Goal: Check status: Check status

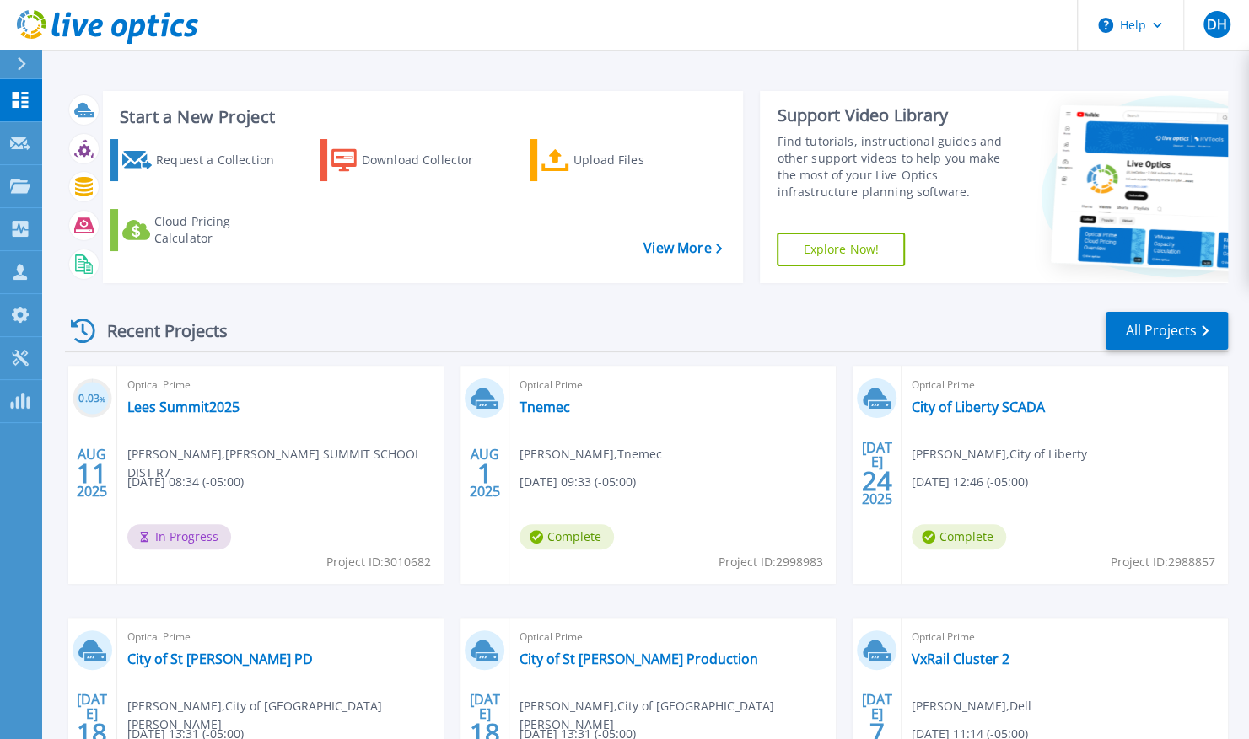
click at [160, 425] on div "Optical Prime Lees Summit2025 Mike Gammon , LEE'S SUMMIT SCHOOL DIST R7 08/11/2…" at bounding box center [280, 475] width 326 height 218
click at [181, 411] on link "Lees Summit2025" at bounding box center [183, 407] width 112 height 17
click at [164, 406] on link "Lees Summit2025" at bounding box center [183, 407] width 112 height 17
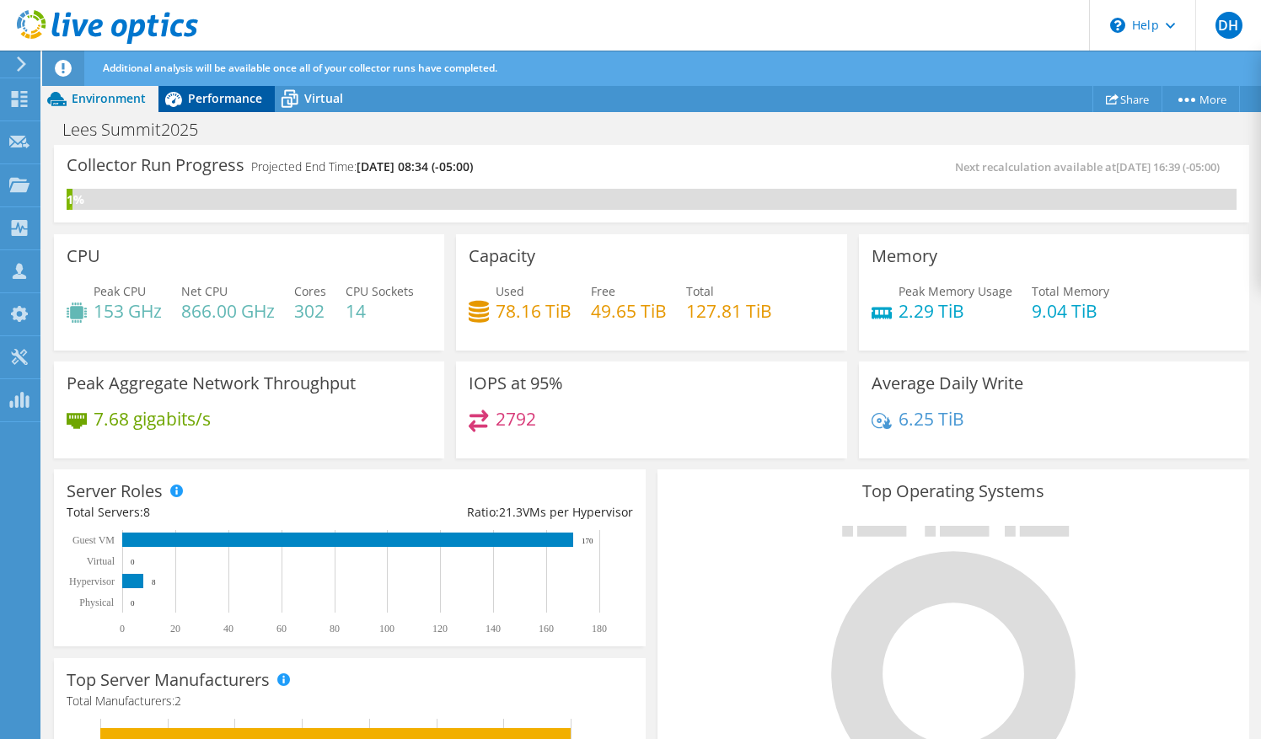
click at [209, 89] on div "Performance" at bounding box center [217, 98] width 116 height 27
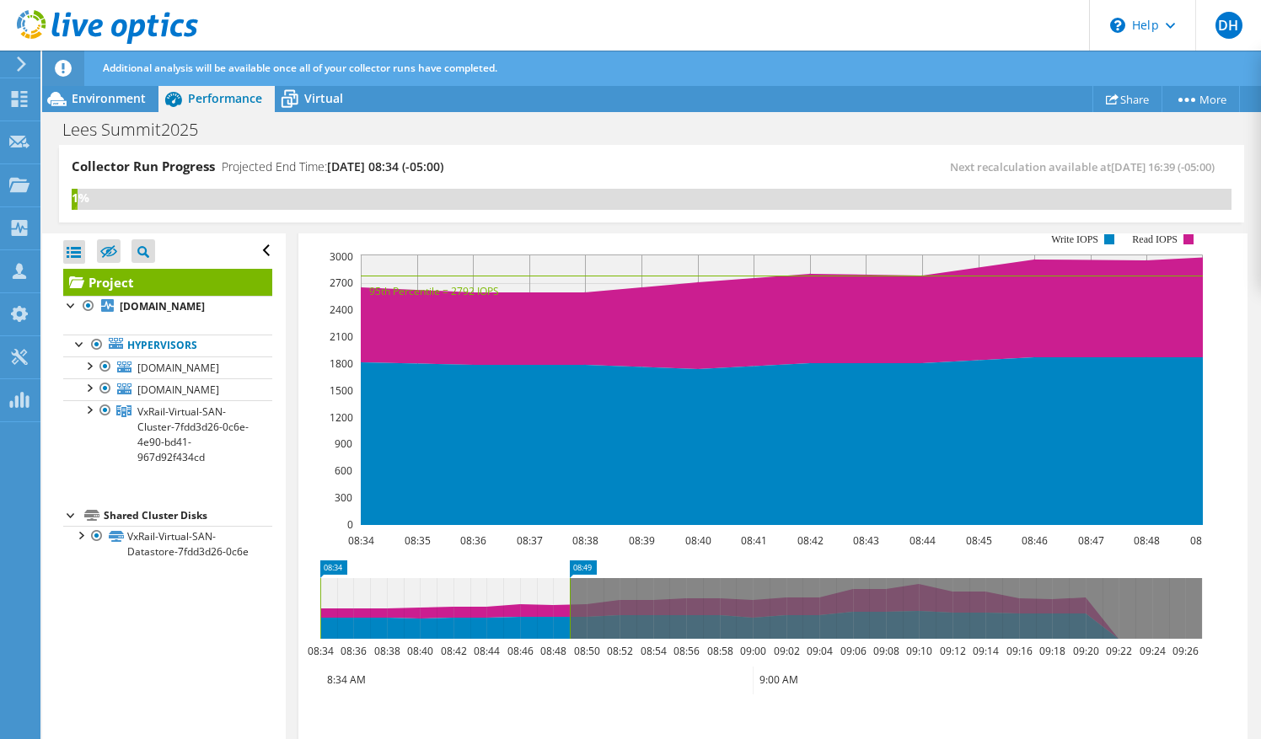
scroll to position [415, 0]
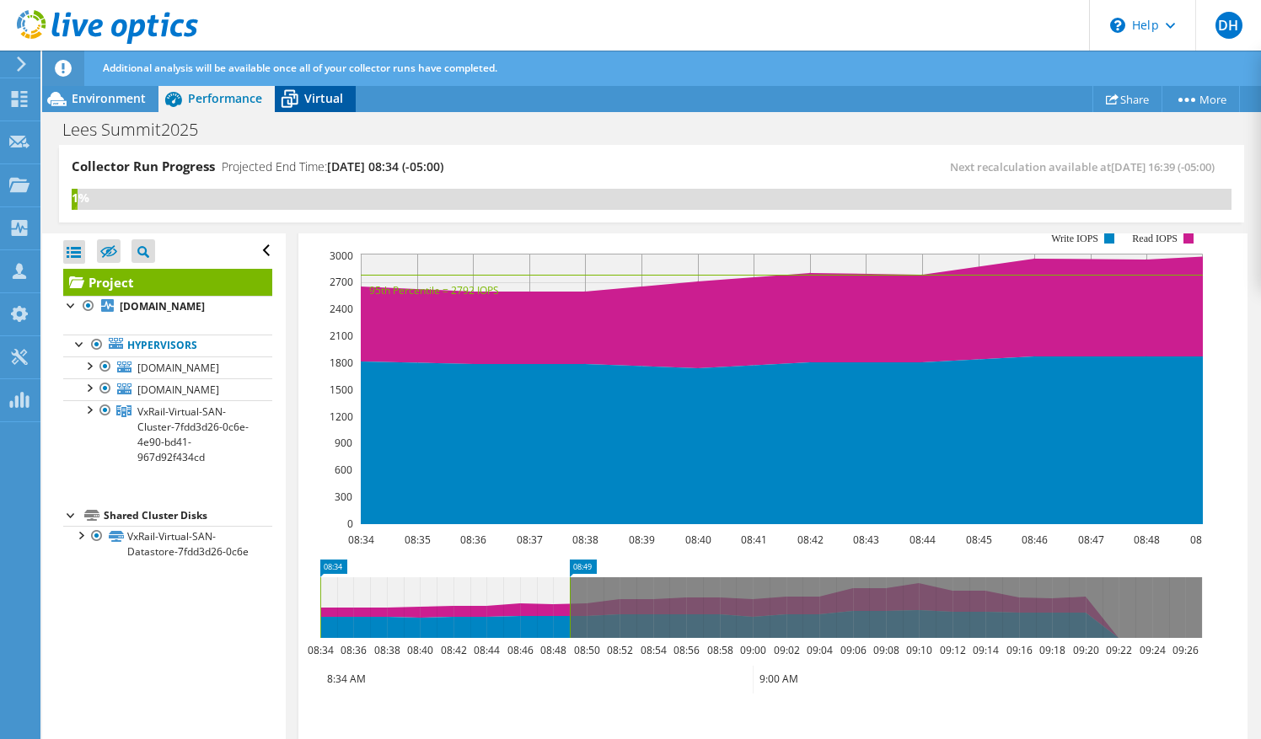
click at [323, 103] on span "Virtual" at bounding box center [323, 98] width 39 height 16
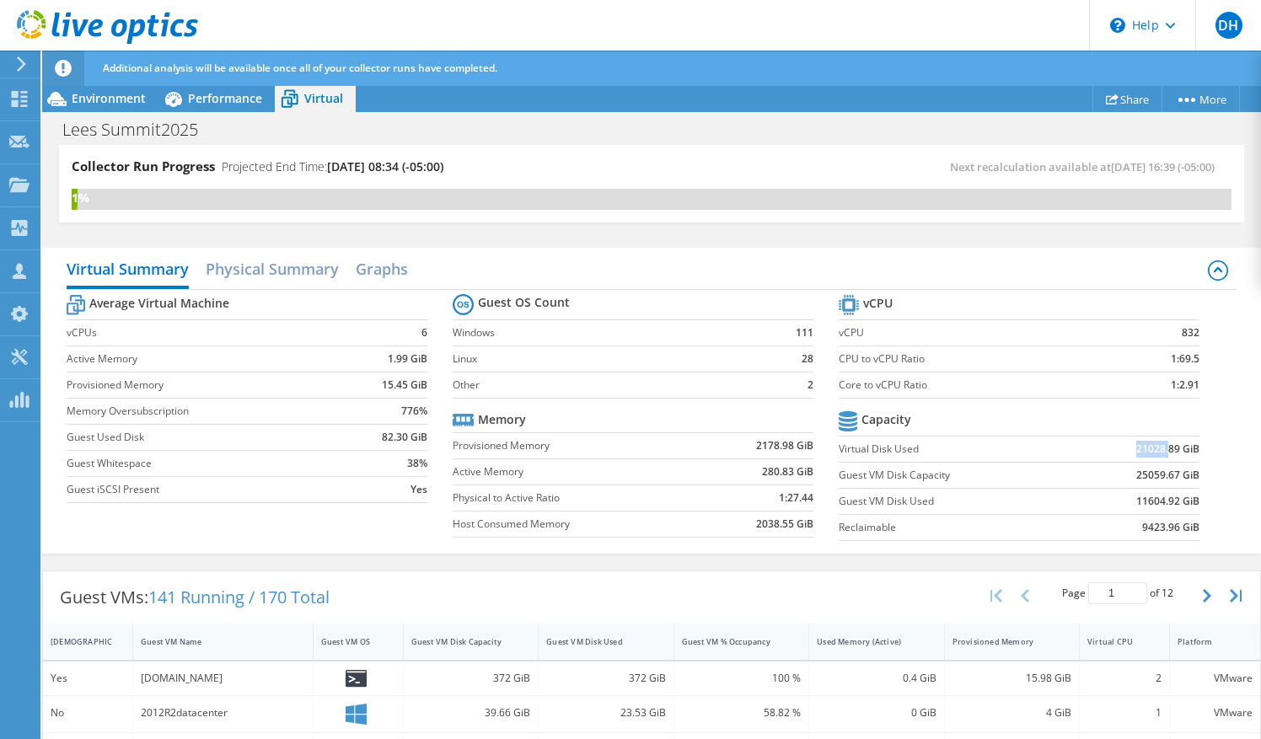
drag, startPoint x: 1126, startPoint y: 445, endPoint x: 1159, endPoint y: 445, distance: 32.9
click at [1159, 445] on b "21028.89 GiB" at bounding box center [1168, 449] width 63 height 17
drag, startPoint x: 1159, startPoint y: 445, endPoint x: 1121, endPoint y: 474, distance: 47.6
click at [1121, 474] on td "25059.67 GiB" at bounding box center [1137, 475] width 125 height 26
drag, startPoint x: 1121, startPoint y: 474, endPoint x: 1219, endPoint y: 485, distance: 98.4
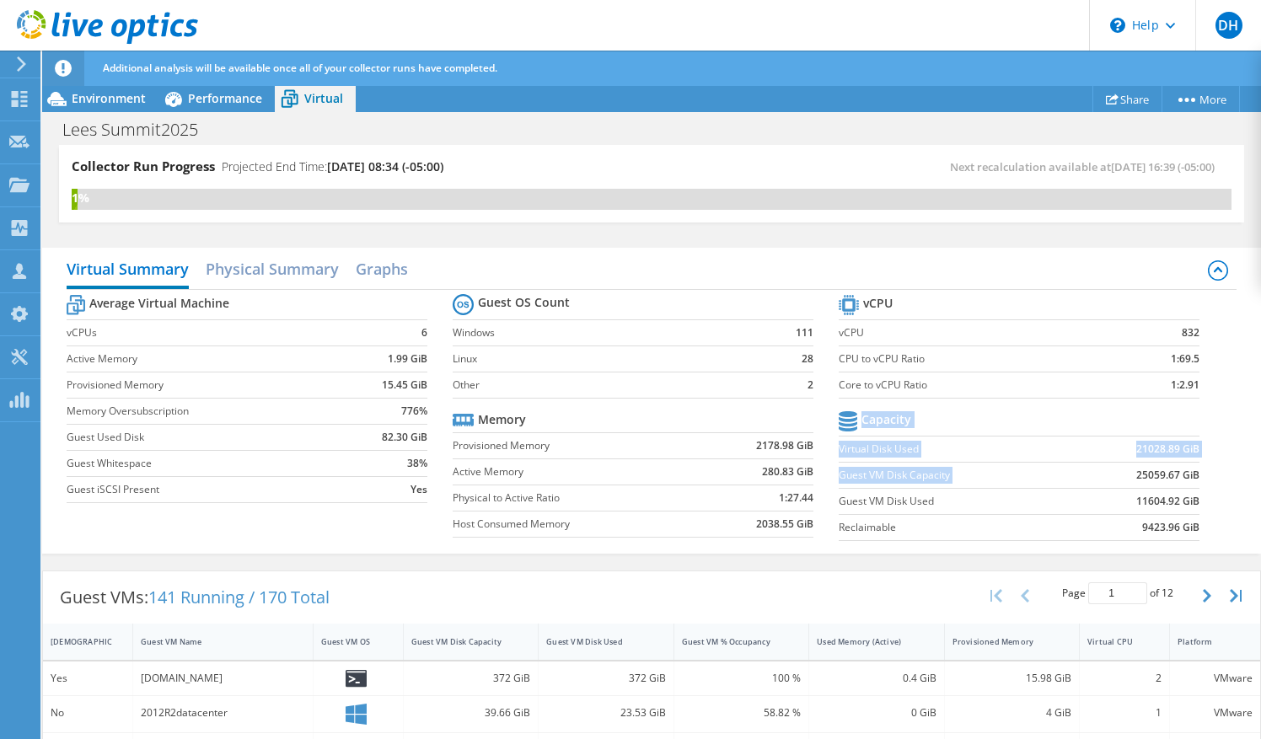
click at [1219, 485] on div "Average Virtual Machine vCPUs 6 Active Memory 1.99 GiB Provisioned Memory 15.45…" at bounding box center [652, 420] width 1170 height 260
drag, startPoint x: 1219, startPoint y: 485, endPoint x: 1140, endPoint y: 450, distance: 86.5
click at [1140, 450] on b "21028.89 GiB" at bounding box center [1168, 449] width 63 height 17
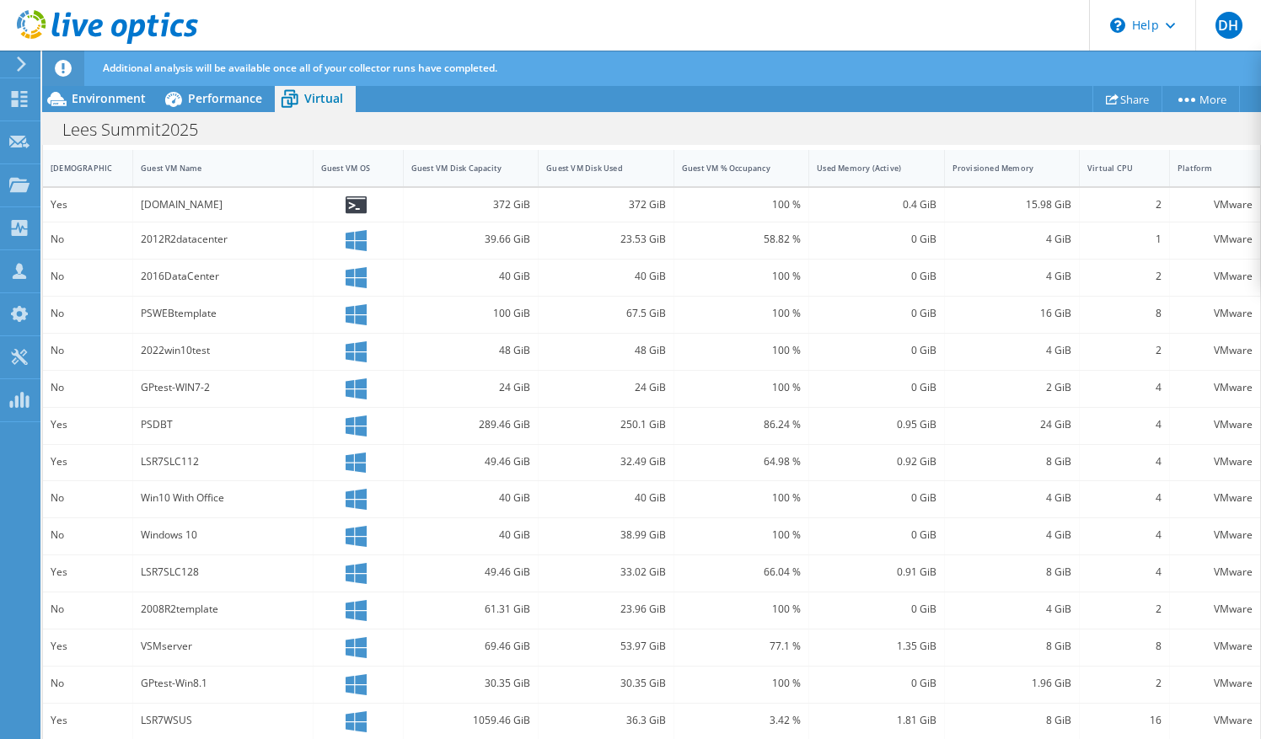
scroll to position [0, 0]
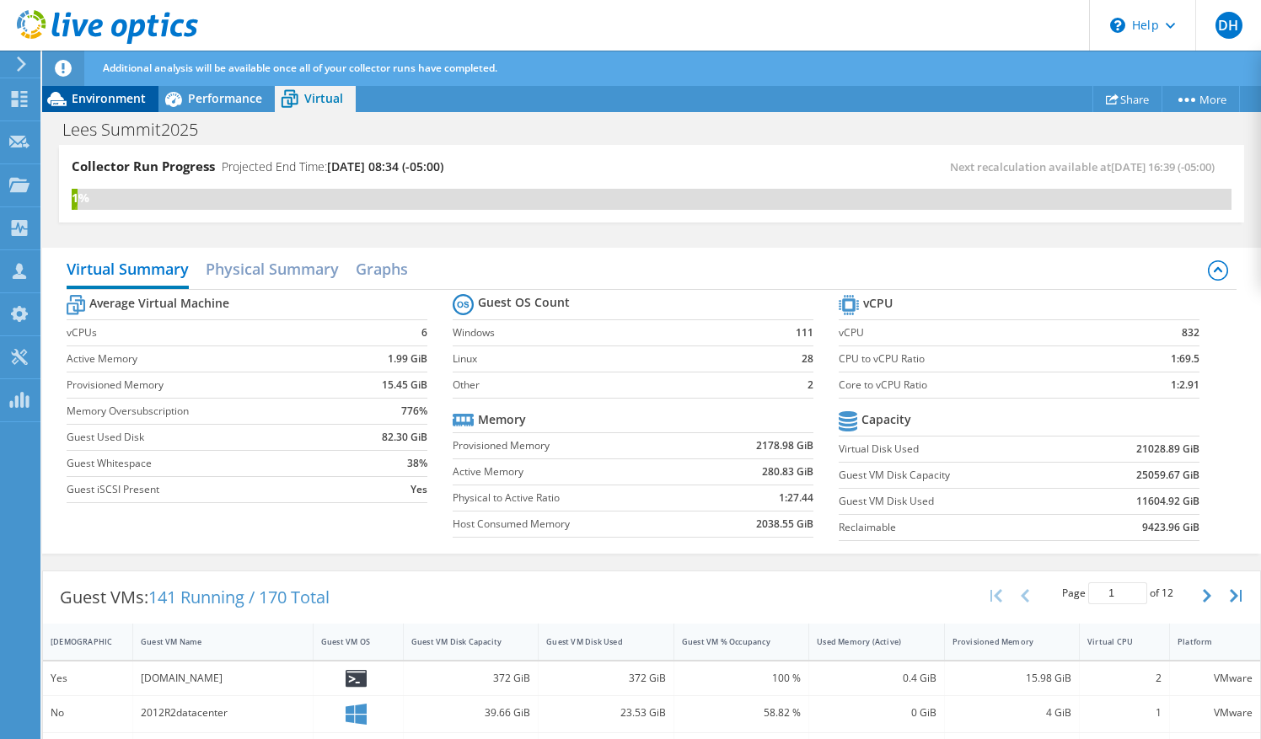
click at [125, 102] on span "Environment" at bounding box center [109, 98] width 74 height 16
